Goal: Task Accomplishment & Management: Manage account settings

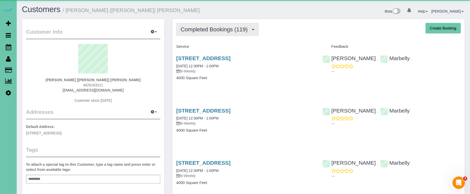
click at [208, 31] on span "Completed Bookings (119)" at bounding box center [215, 29] width 69 height 6
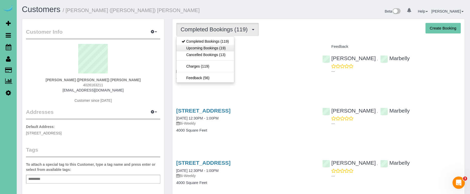
click at [210, 47] on link "Upcoming Bookings (19)" at bounding box center [205, 48] width 58 height 7
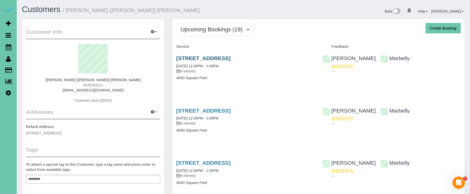
click at [209, 57] on link "721 Hackberry Rd, Omaha, NE 68132" at bounding box center [203, 58] width 54 height 6
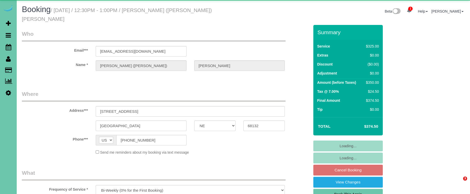
select select "NE"
select select "number:38"
select select "number:43"
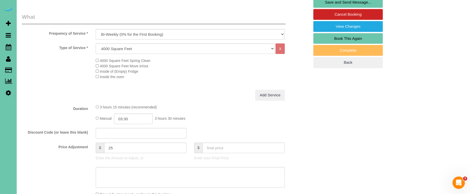
scroll to position [158, 0]
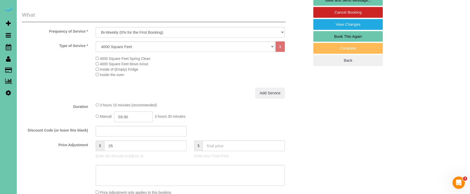
click at [143, 112] on input "03:30" at bounding box center [133, 117] width 39 height 11
type input "03:15"
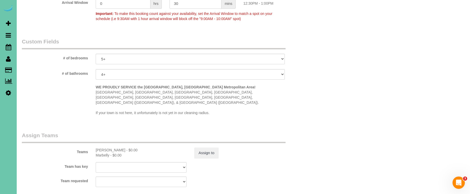
scroll to position [467, 0]
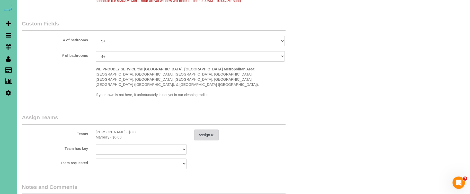
type textarea "new rate - 10/10/25"
click at [197, 130] on button "Assign to" at bounding box center [206, 135] width 25 height 11
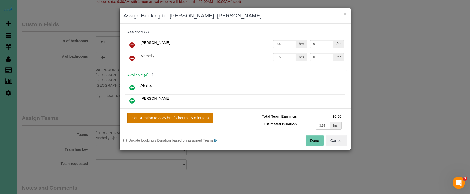
click at [189, 117] on button "Set Duration to 3.25 hrs (3 hours 15 minutes)" at bounding box center [170, 118] width 86 height 11
type input "3.25"
click at [314, 138] on button "Done" at bounding box center [315, 140] width 18 height 11
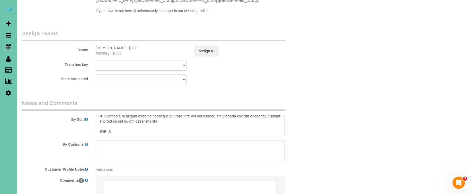
scroll to position [107, 0]
click at [111, 115] on textarea at bounding box center [190, 125] width 189 height 21
type textarea "1. credit 2. garage code 0716 enter 3. biweekly recurring - main floor and UPST…"
click at [199, 46] on button "Assign to" at bounding box center [206, 51] width 25 height 11
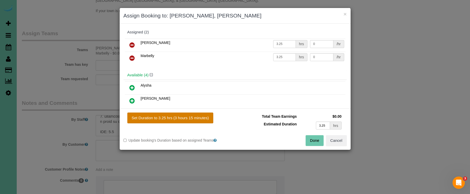
click at [193, 115] on button "Set Duration to 3.25 hrs (3 hours 15 minutes)" at bounding box center [170, 118] width 86 height 11
click at [320, 140] on button "Done" at bounding box center [315, 140] width 18 height 11
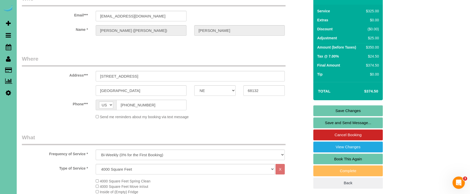
scroll to position [28, 0]
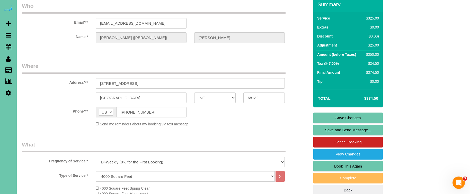
click at [316, 113] on link "Save Changes" at bounding box center [347, 118] width 69 height 11
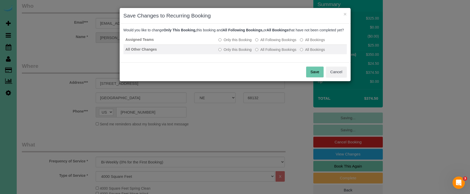
drag, startPoint x: 262, startPoint y: 44, endPoint x: 262, endPoint y: 51, distance: 6.5
click at [262, 42] on label "All Following Bookings" at bounding box center [275, 39] width 41 height 5
drag, startPoint x: 262, startPoint y: 51, endPoint x: 265, endPoint y: 55, distance: 4.4
click at [262, 51] on td "Only this Booking All Following Bookings All Bookings" at bounding box center [281, 50] width 130 height 10
drag, startPoint x: 265, startPoint y: 55, endPoint x: 281, endPoint y: 58, distance: 16.2
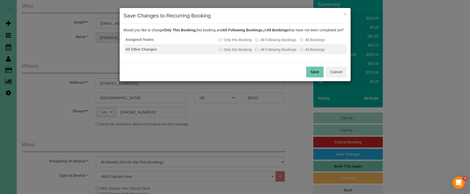
click at [266, 52] on label "All Following Bookings" at bounding box center [275, 49] width 41 height 5
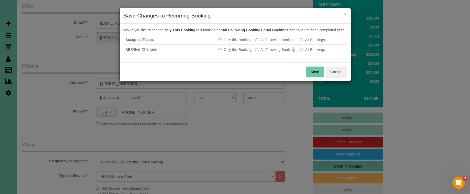
drag, startPoint x: 319, startPoint y: 78, endPoint x: 262, endPoint y: 65, distance: 57.7
click at [316, 77] on button "Save" at bounding box center [314, 72] width 17 height 11
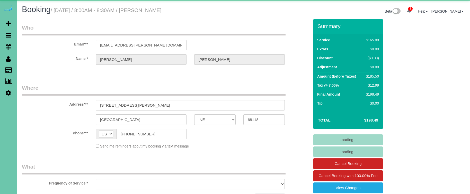
select select "NE"
select select "object:945"
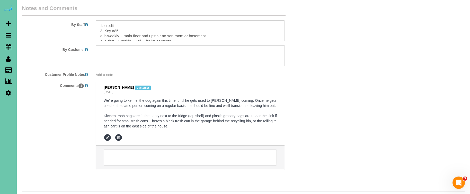
scroll to position [640, 0]
